Goal: Find specific page/section

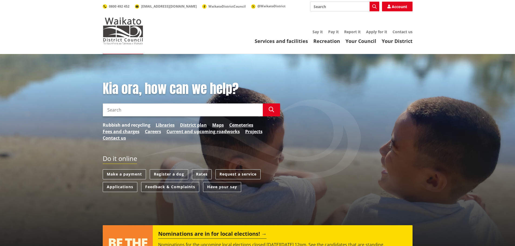
click at [131, 123] on link "Rubbish and recycling" at bounding box center [127, 125] width 48 height 6
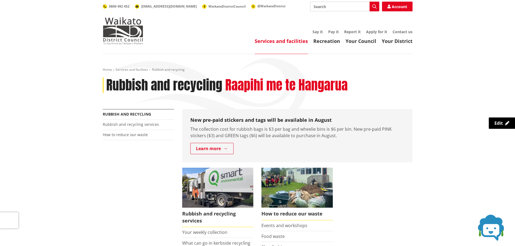
scroll to position [81, 0]
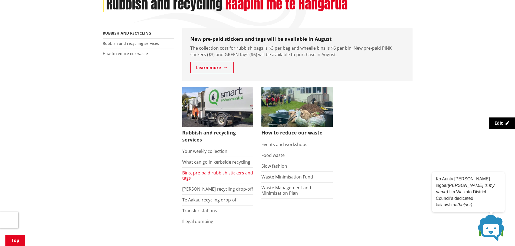
click at [184, 176] on link "Bins, pre-paid rubbish stickers and tags" at bounding box center [217, 175] width 71 height 11
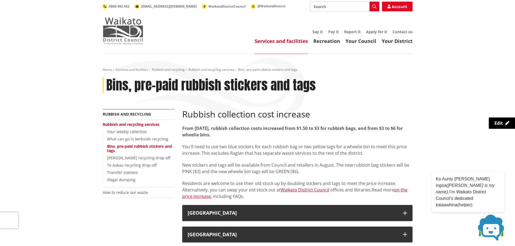
click at [124, 31] on img at bounding box center [123, 30] width 41 height 27
